Goal: Entertainment & Leisure: Consume media (video, audio)

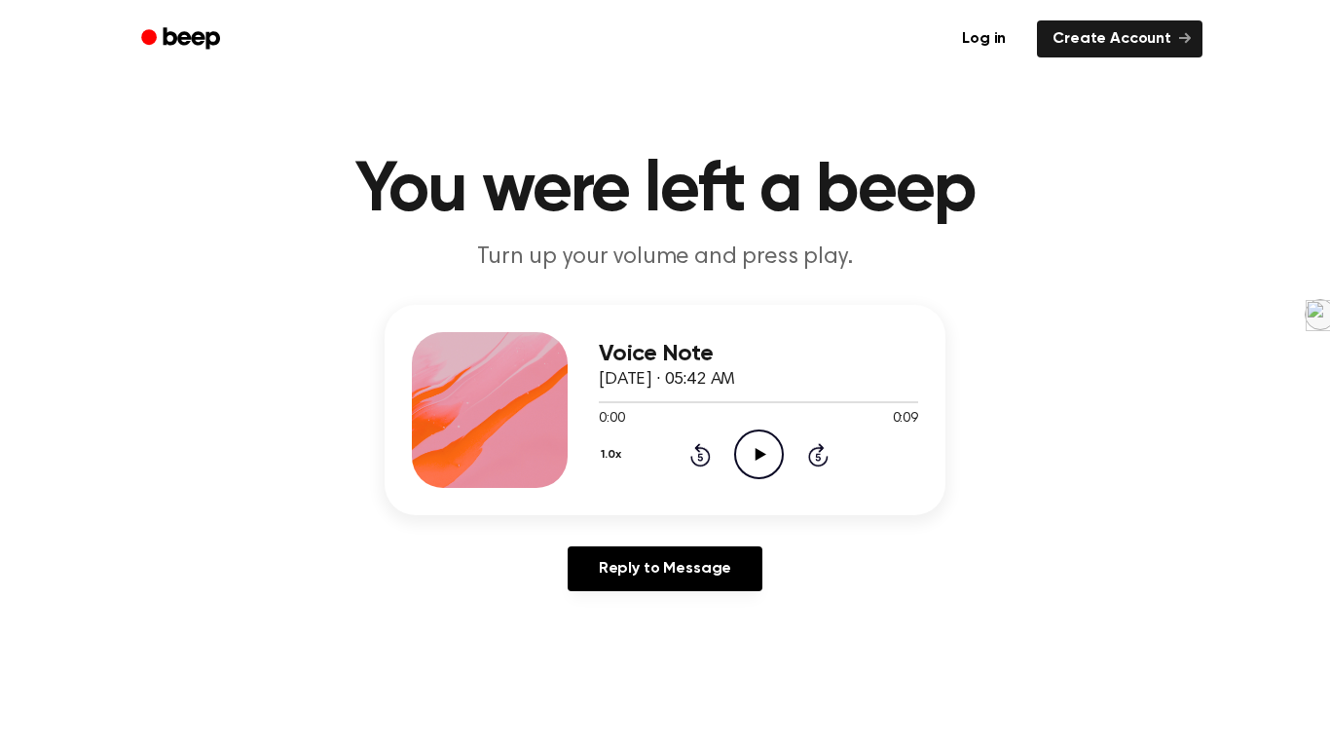
click at [748, 460] on icon "Play Audio" at bounding box center [759, 454] width 50 height 50
click at [746, 449] on icon "Pause Audio" at bounding box center [759, 454] width 50 height 50
click at [746, 449] on icon "Play Audio" at bounding box center [759, 454] width 50 height 50
click at [694, 451] on icon "Rewind 5 seconds" at bounding box center [699, 454] width 21 height 25
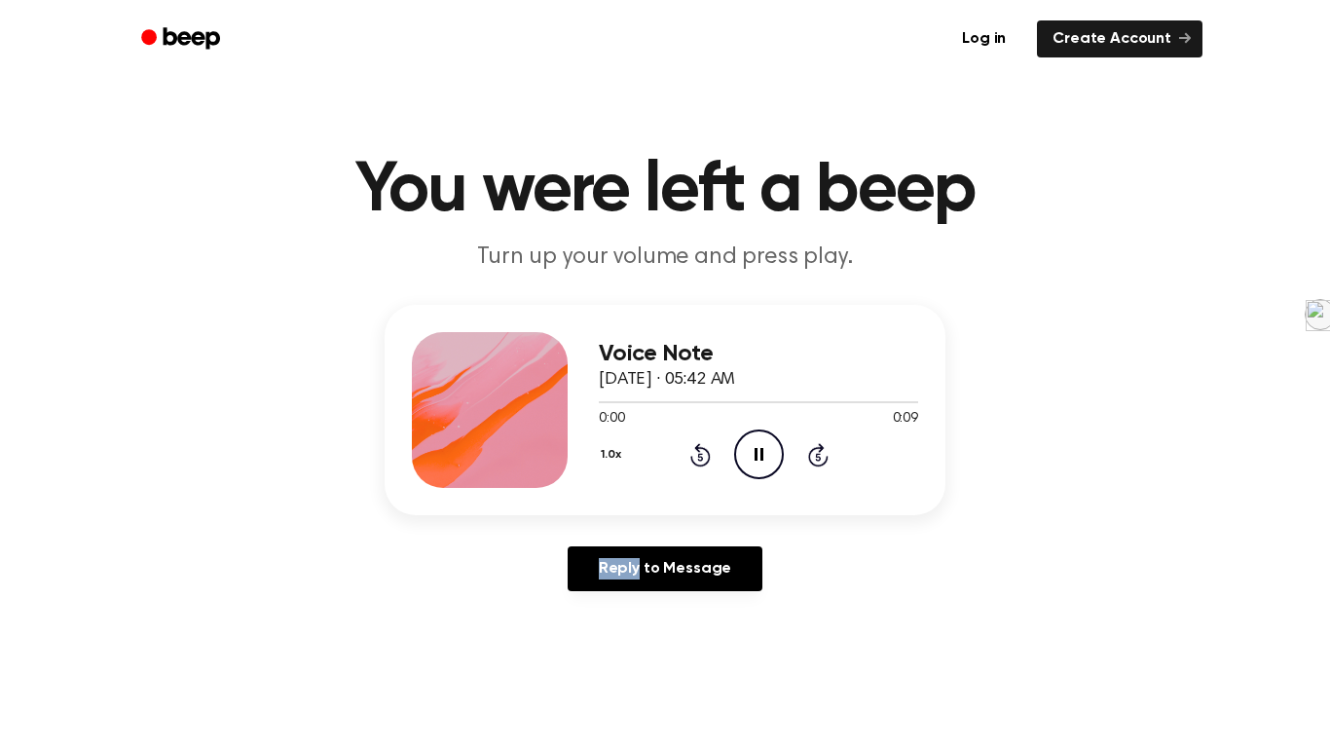
click at [694, 451] on icon "Rewind 5 seconds" at bounding box center [699, 454] width 21 height 25
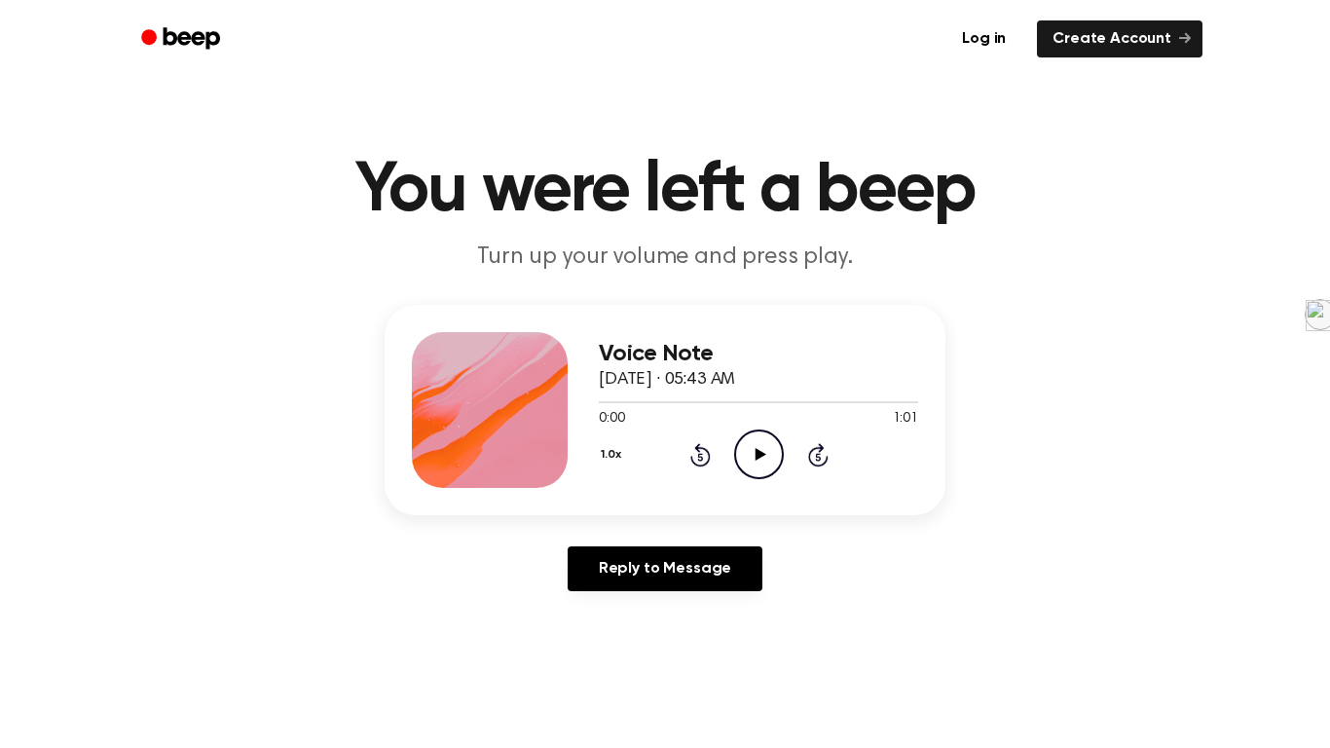
click at [759, 484] on div "Voice Note October 3, 2025 · 05:43 AM 0:00 1:01 Your browser does not support t…" at bounding box center [758, 410] width 319 height 156
click at [757, 462] on icon "Play Audio" at bounding box center [759, 454] width 50 height 50
click at [751, 437] on icon "Play Audio" at bounding box center [759, 454] width 50 height 50
click at [740, 446] on icon "Play Audio" at bounding box center [759, 454] width 50 height 50
click at [758, 469] on icon "Play Audio" at bounding box center [759, 454] width 50 height 50
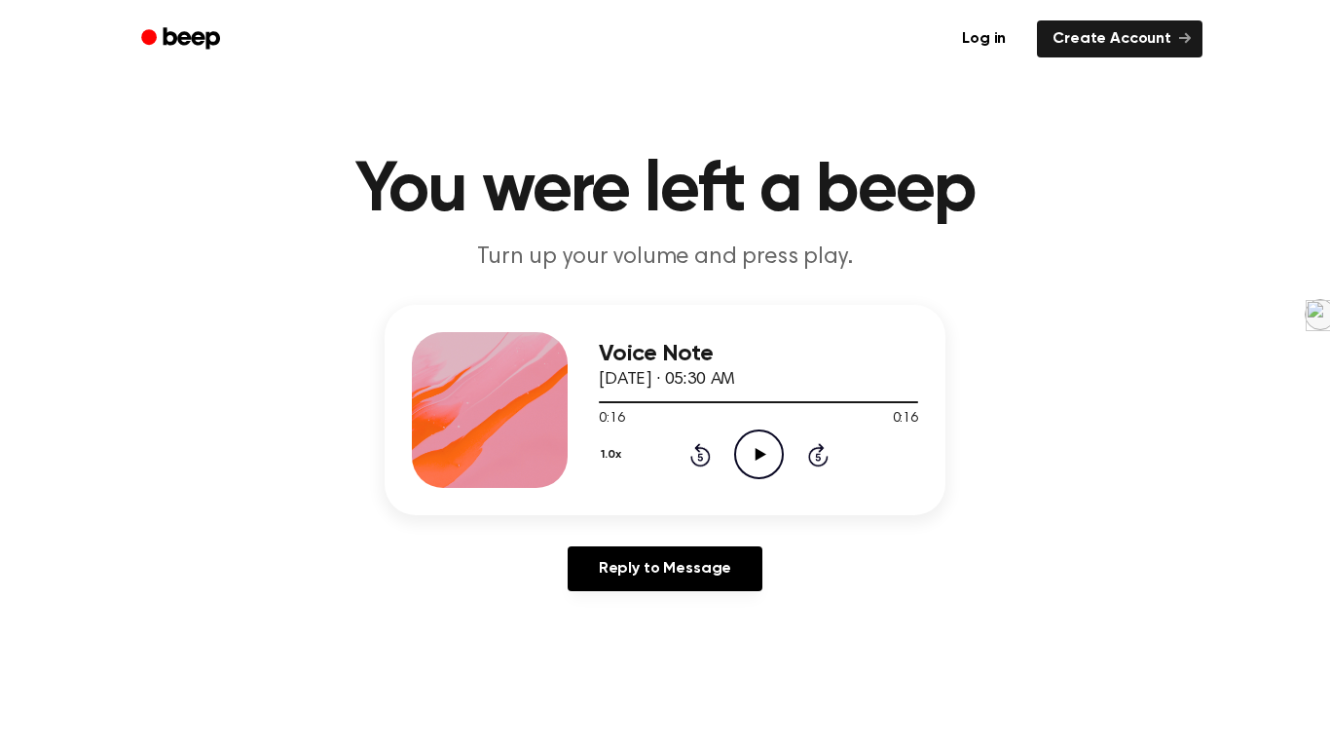
click at [766, 447] on icon "Play Audio" at bounding box center [759, 454] width 50 height 50
click at [760, 454] on icon at bounding box center [760, 454] width 11 height 13
click at [766, 472] on icon "Play Audio" at bounding box center [759, 454] width 50 height 50
click at [739, 448] on icon "Play Audio" at bounding box center [759, 454] width 50 height 50
